Goal: Task Accomplishment & Management: Manage account settings

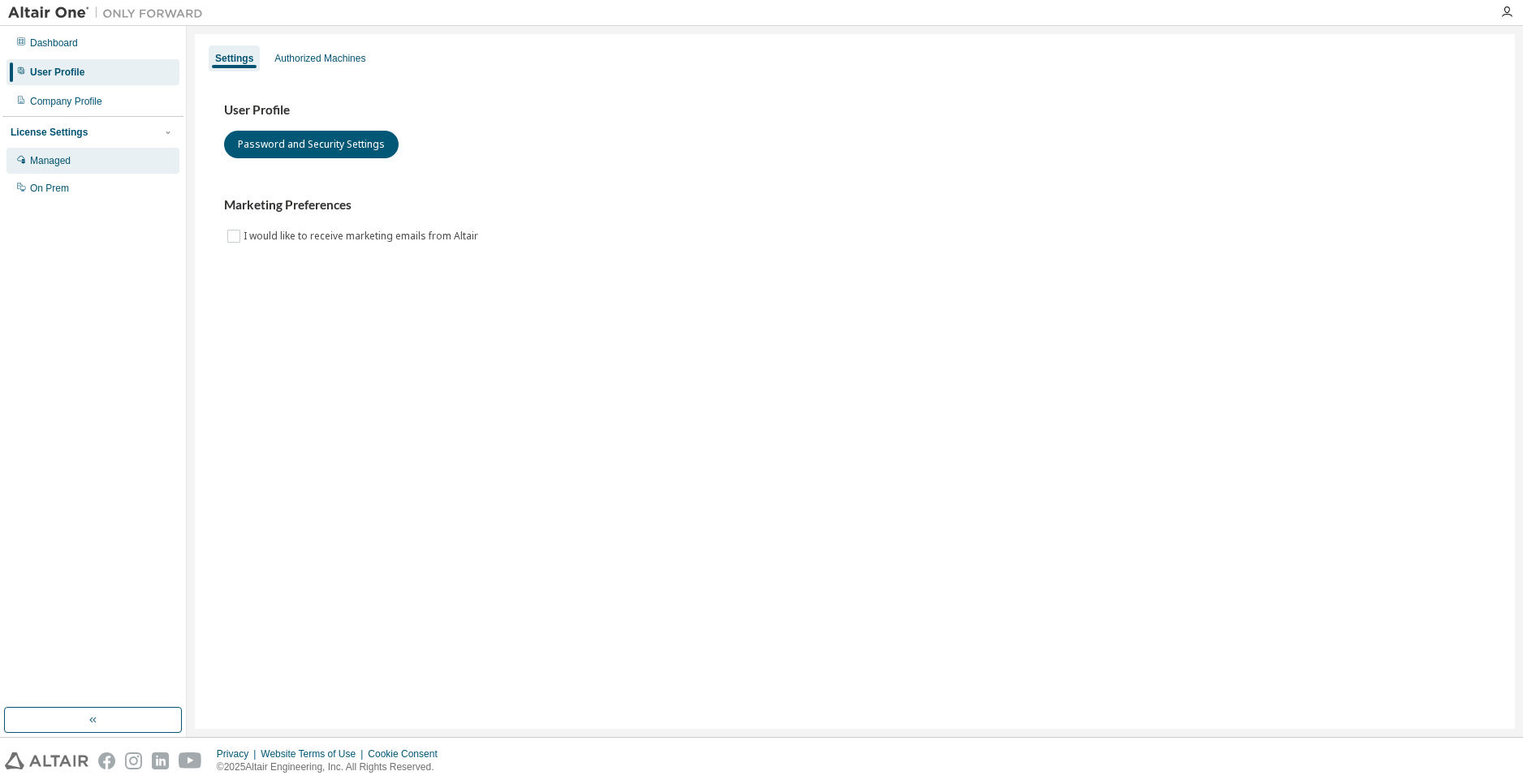
click at [116, 167] on div "Managed" at bounding box center [93, 160] width 173 height 26
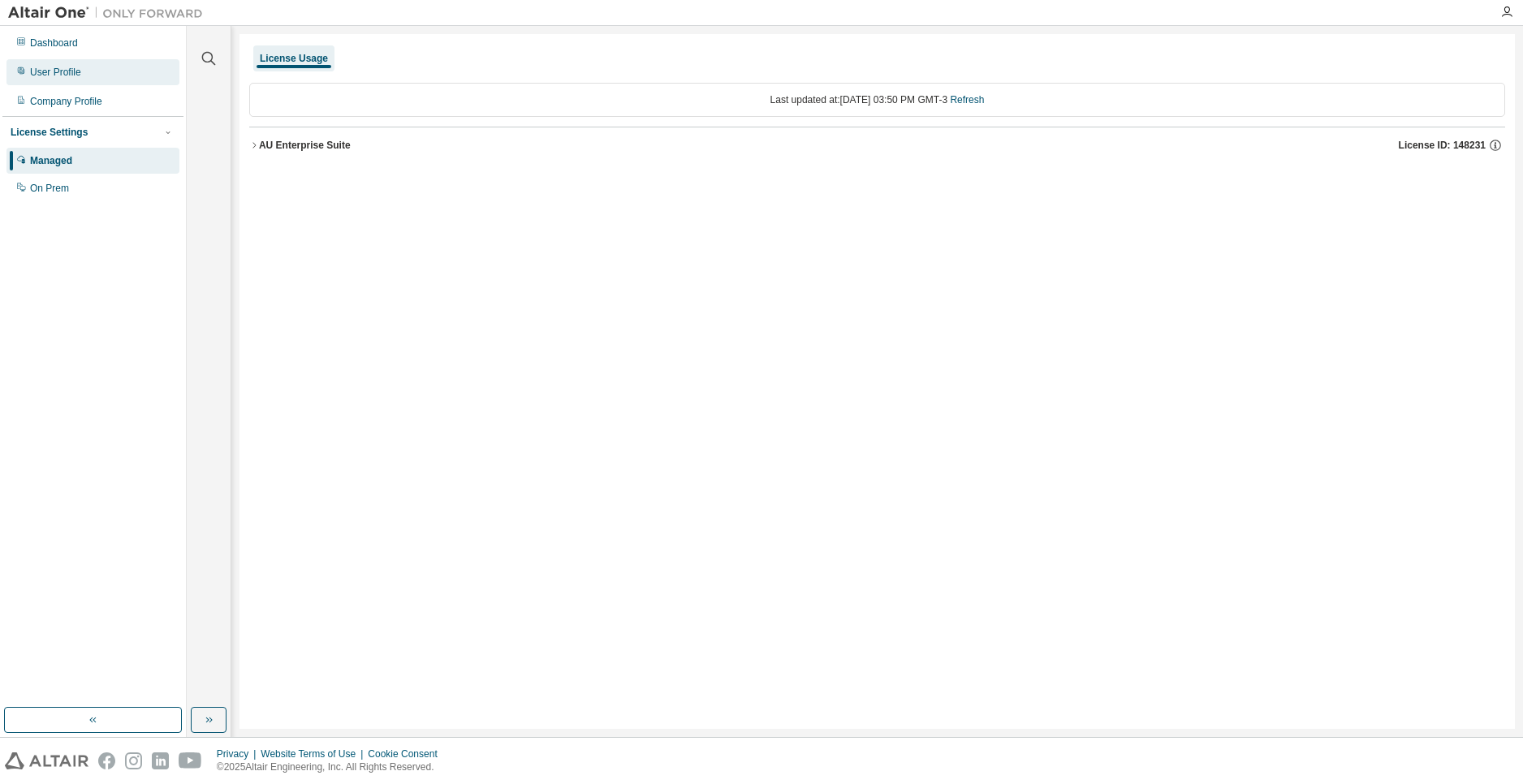
click at [85, 72] on div "User Profile" at bounding box center [93, 72] width 173 height 26
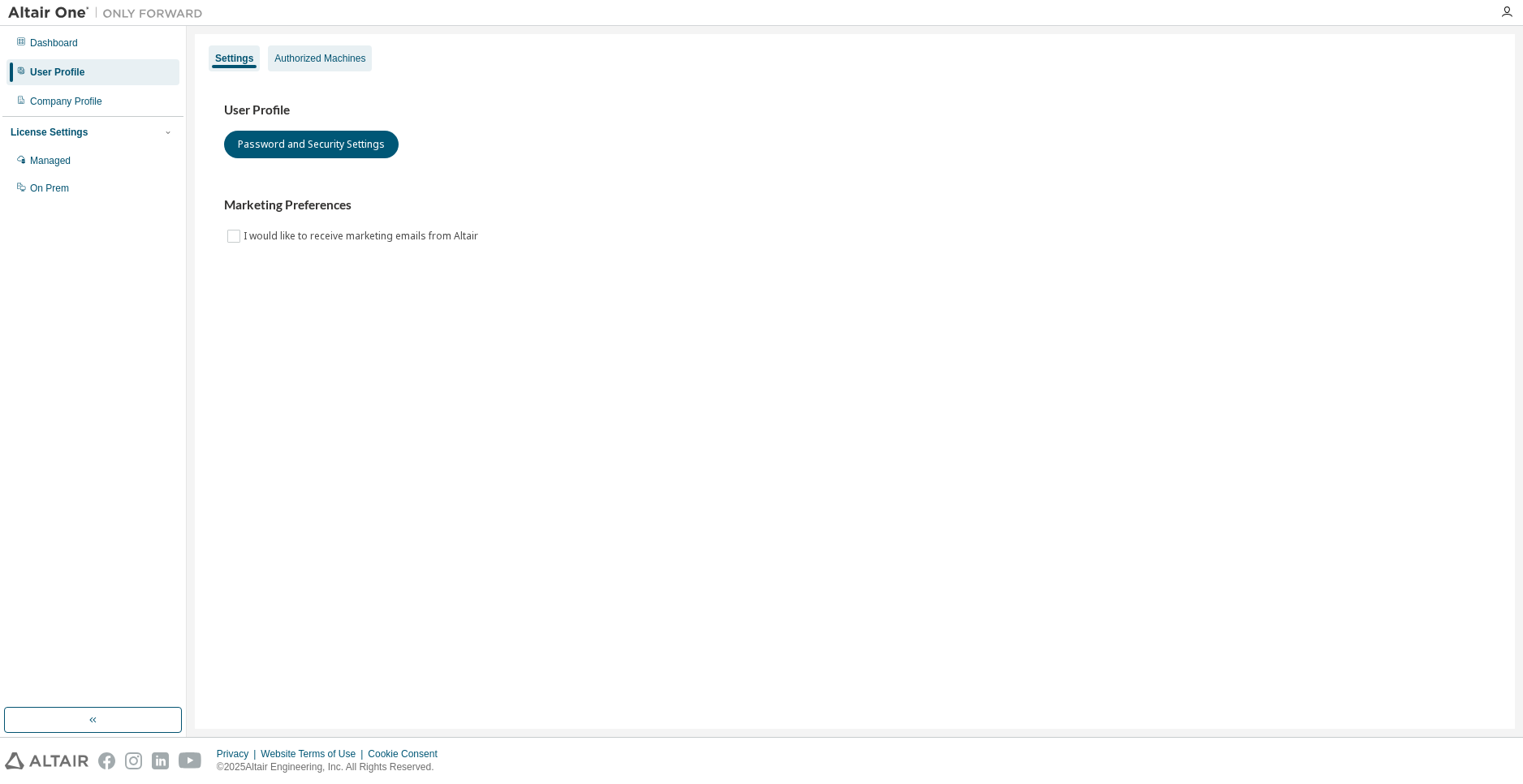
click at [327, 58] on div "Authorized Machines" at bounding box center [319, 59] width 91 height 13
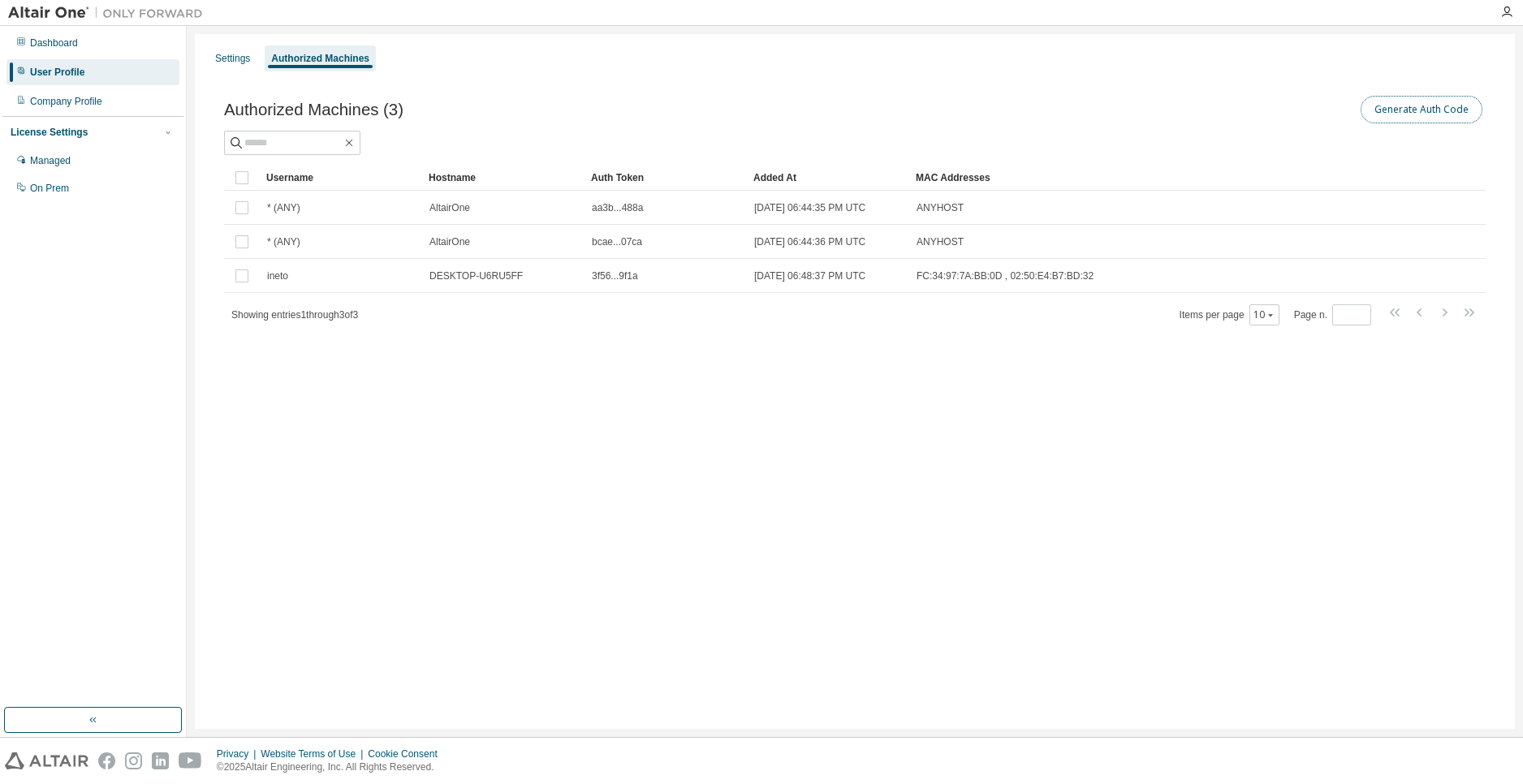
click at [1443, 100] on button "Generate Auth Code" at bounding box center [1421, 109] width 121 height 28
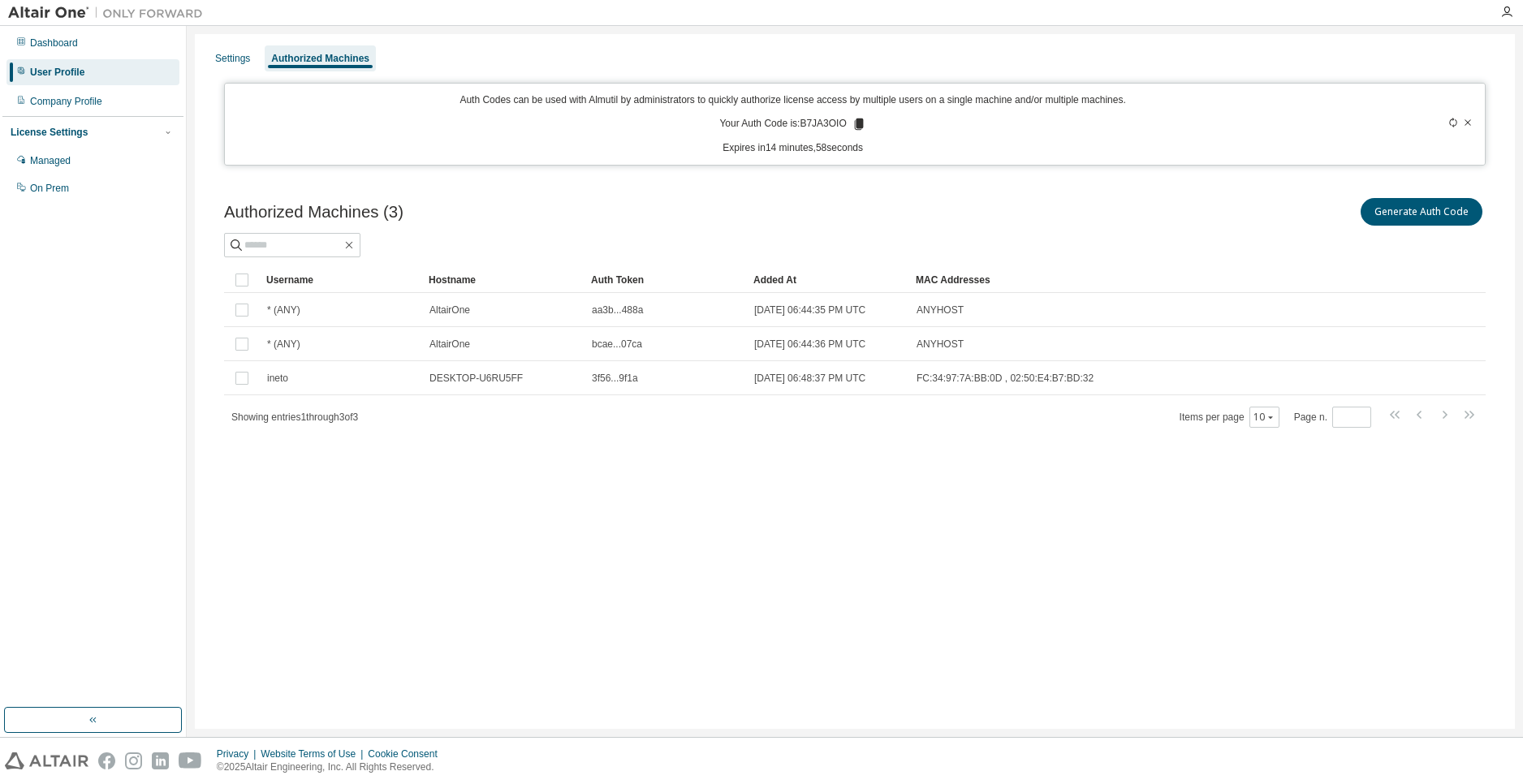
click at [857, 122] on icon at bounding box center [858, 124] width 9 height 12
